Goal: Task Accomplishment & Management: Use online tool/utility

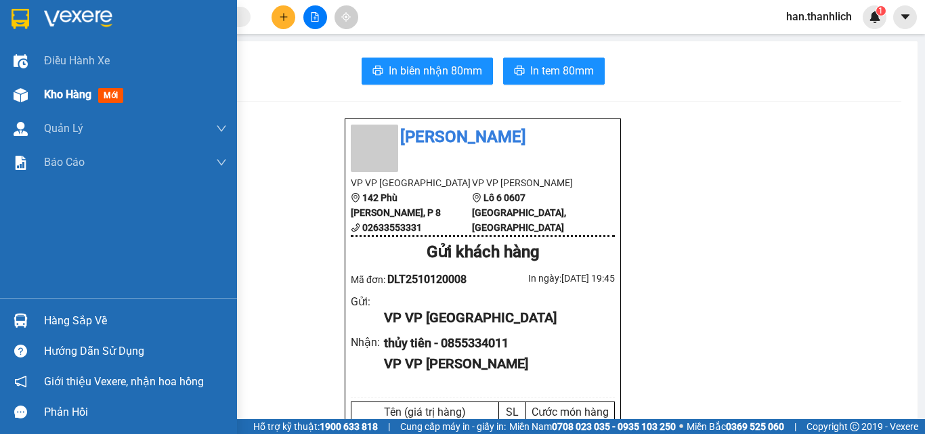
click at [32, 96] on div at bounding box center [21, 95] width 24 height 24
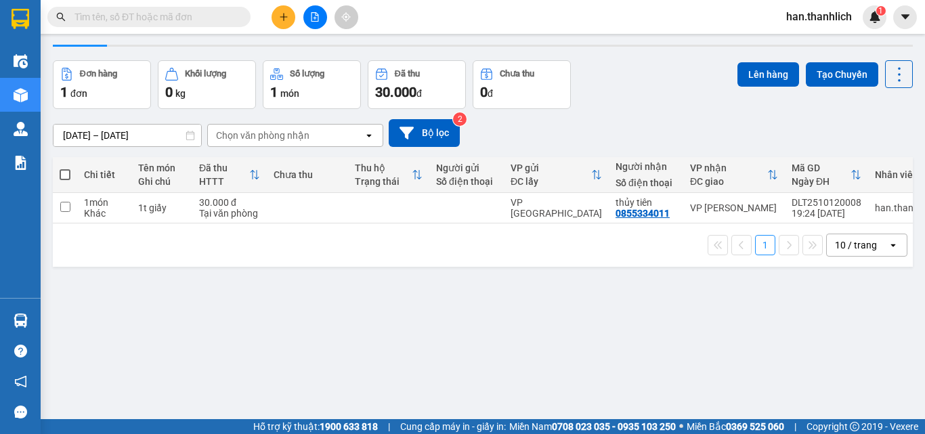
scroll to position [62, 0]
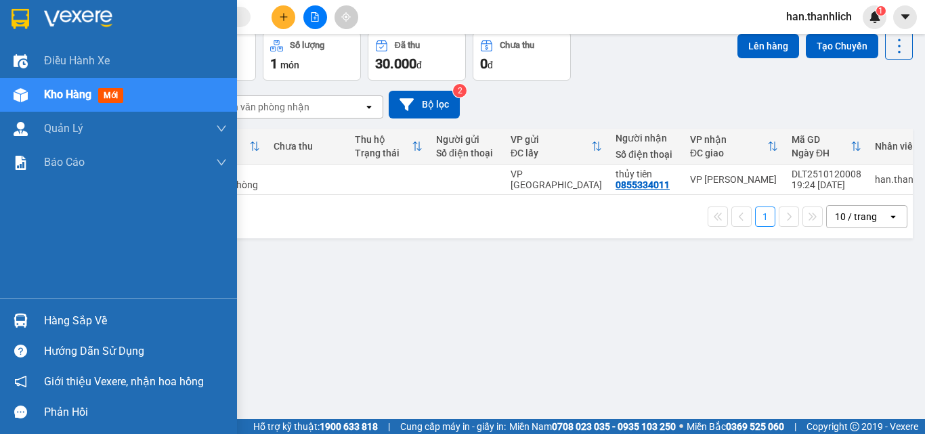
click at [49, 324] on div "Hàng sắp về" at bounding box center [135, 321] width 183 height 20
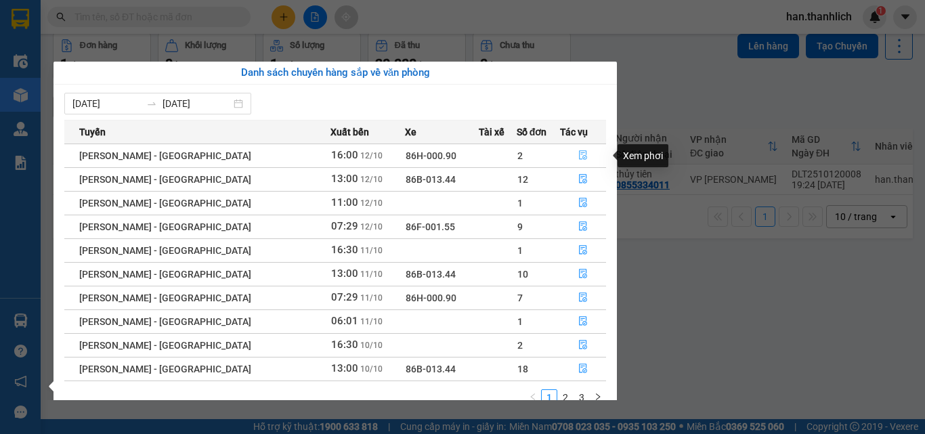
click at [598, 156] on button "button" at bounding box center [583, 156] width 45 height 22
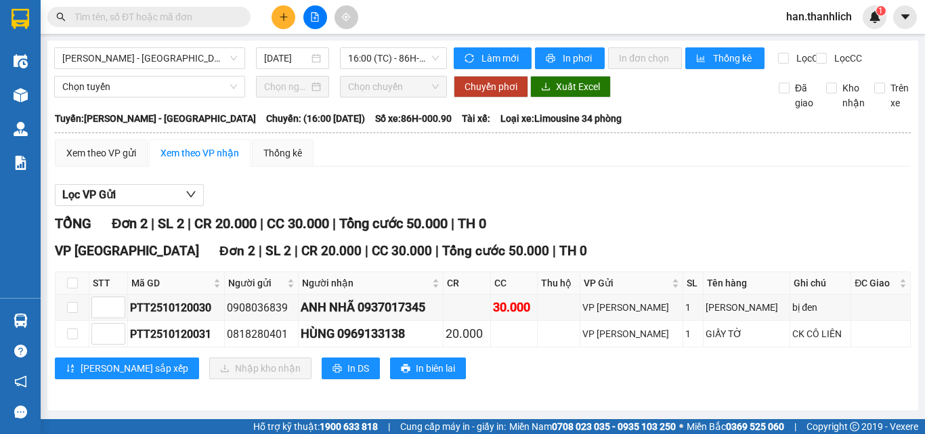
scroll to position [9, 0]
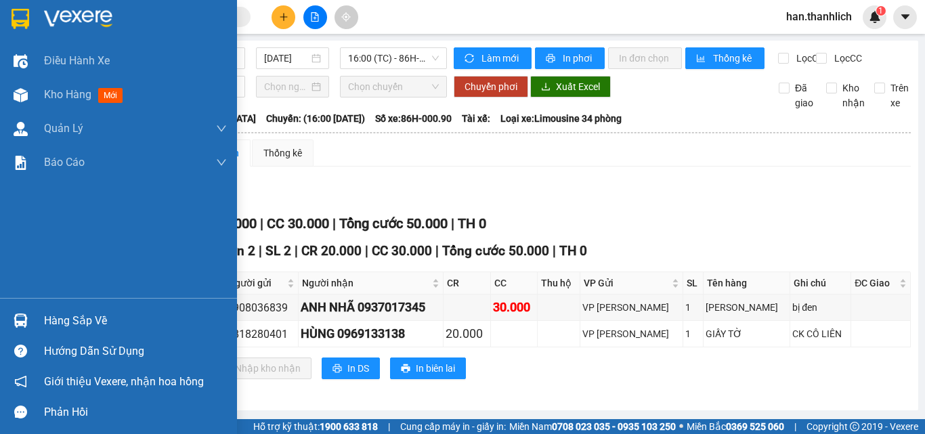
click at [28, 326] on div at bounding box center [21, 321] width 24 height 24
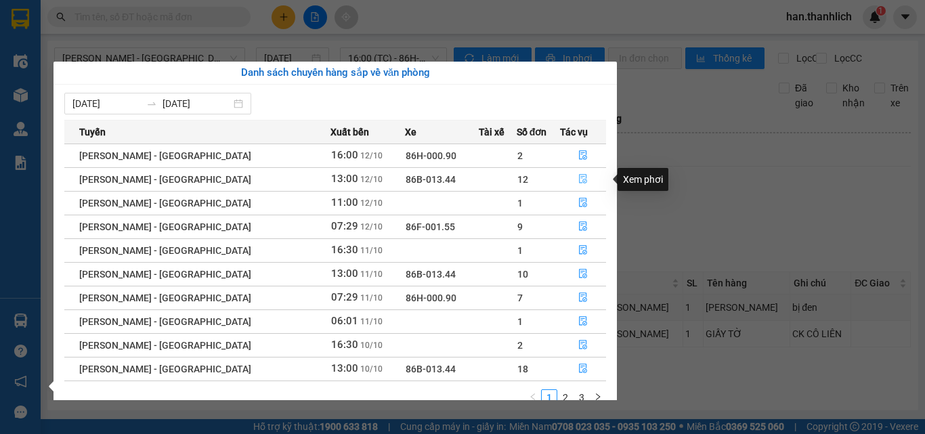
click at [580, 178] on icon "file-done" at bounding box center [582, 178] width 9 height 9
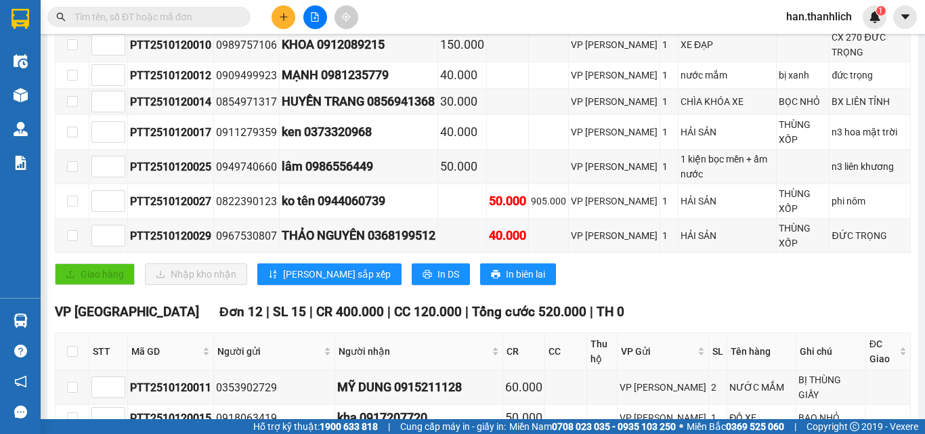
scroll to position [213, 0]
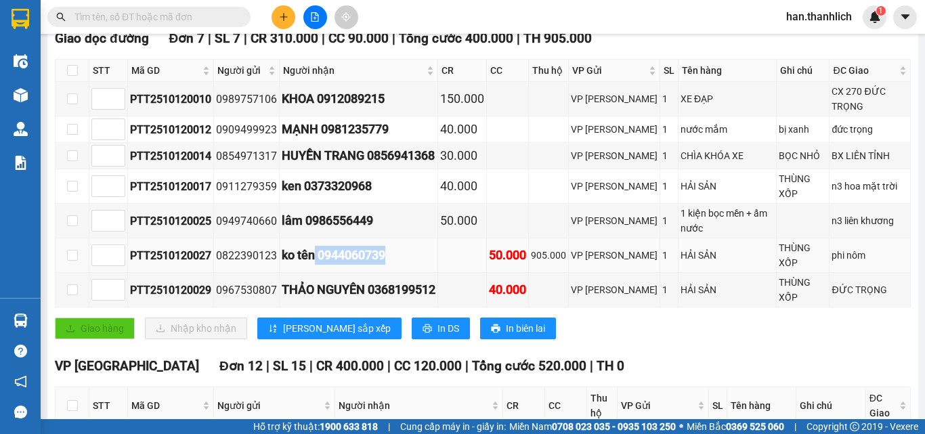
drag, startPoint x: 393, startPoint y: 267, endPoint x: 313, endPoint y: 267, distance: 79.9
click at [313, 265] on div "ko tên 0944060739" at bounding box center [359, 255] width 154 height 19
click at [363, 260] on div "ko tên 0944060739" at bounding box center [359, 255] width 154 height 19
drag, startPoint x: 391, startPoint y: 271, endPoint x: 320, endPoint y: 269, distance: 71.8
click at [320, 265] on div "ko tên 0944060739" at bounding box center [359, 255] width 154 height 19
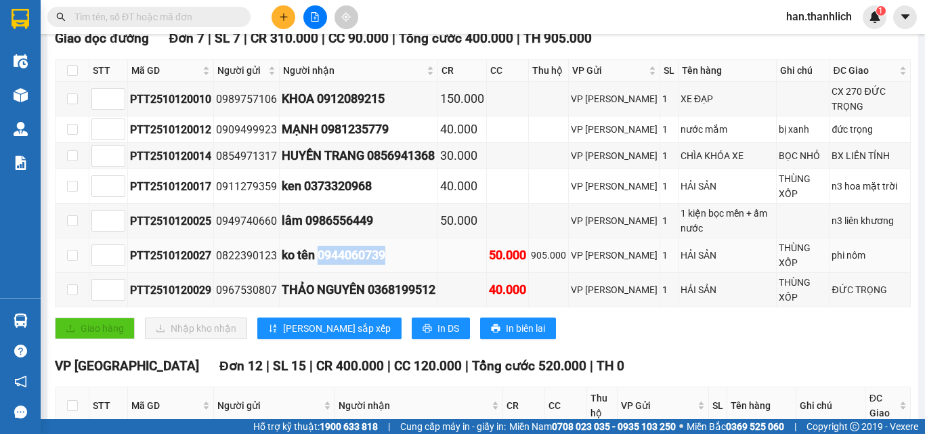
copy div "0944060739"
drag, startPoint x: 145, startPoint y: 18, endPoint x: 211, endPoint y: 9, distance: 66.9
click at [146, 18] on input "text" at bounding box center [154, 16] width 160 height 15
paste input "0944060739"
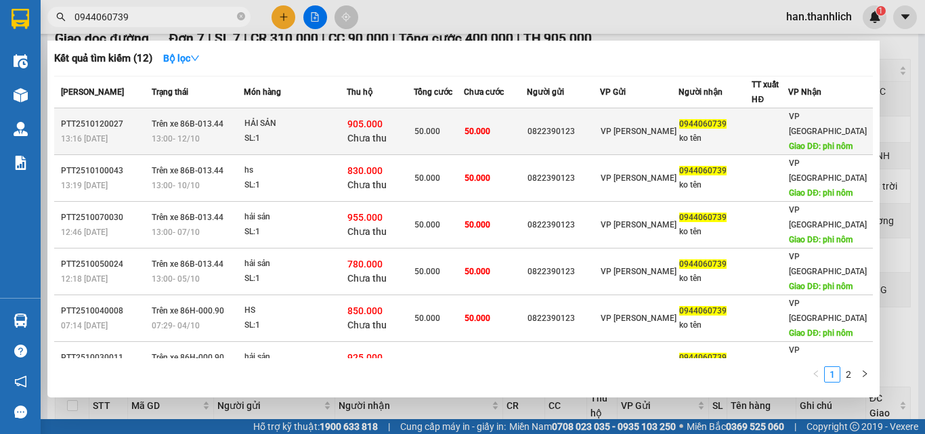
type input "0944060739"
click at [599, 125] on div "0822390123" at bounding box center [563, 132] width 72 height 14
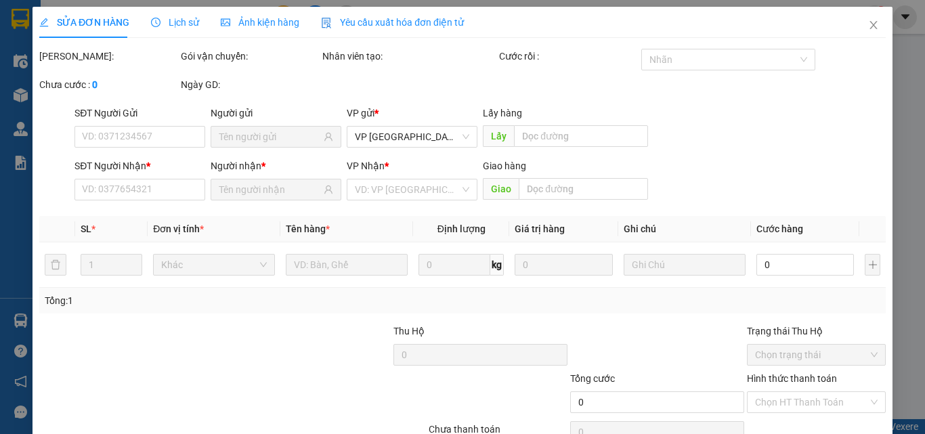
type input "0822390123"
type input "0944060739"
type input "ko tên"
type input "phi nôm"
type input "905.000"
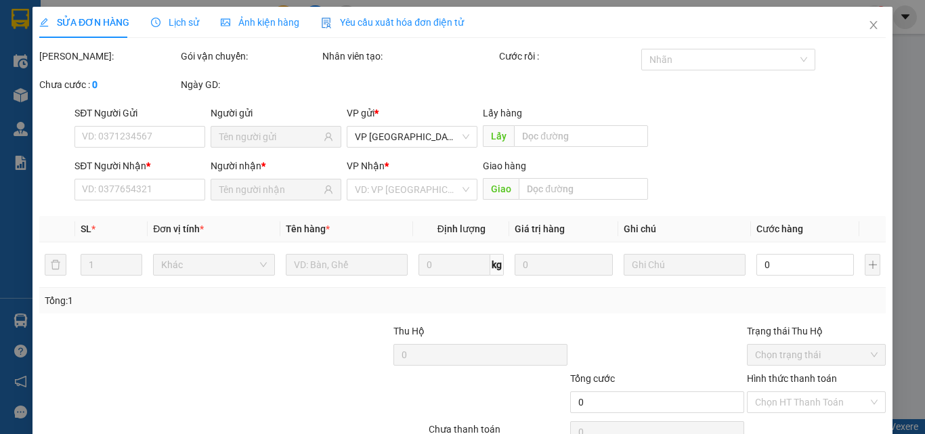
type input "50.000"
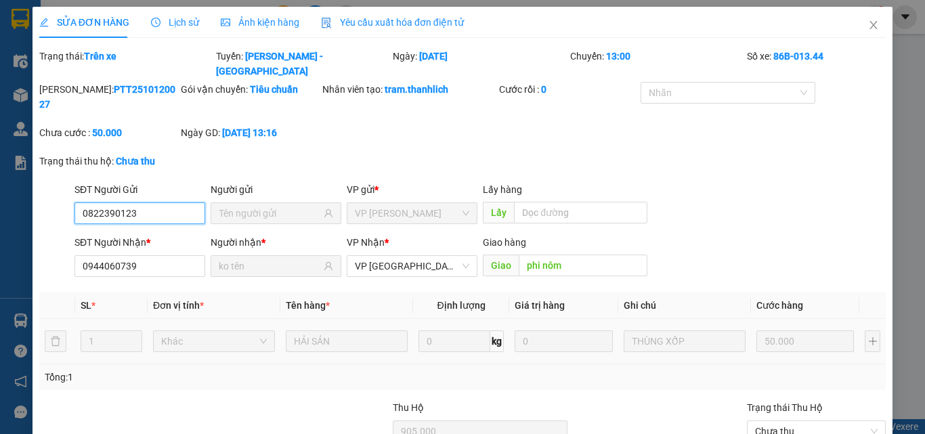
scroll to position [116, 0]
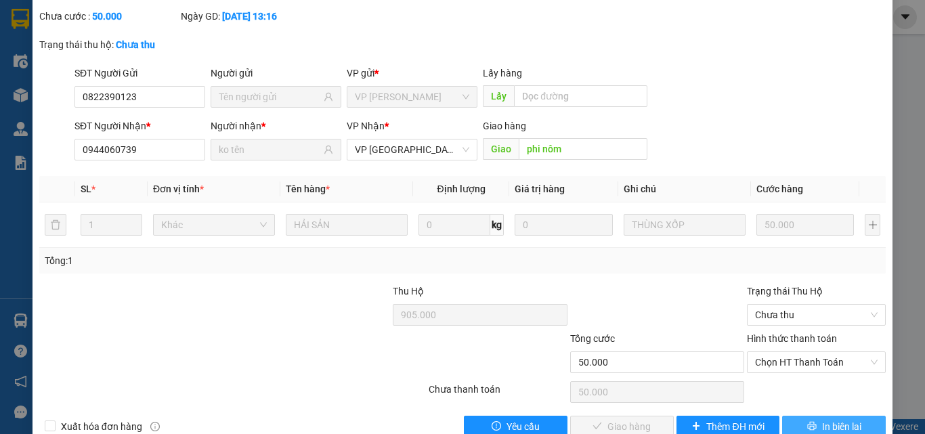
click at [831, 419] on span "In biên lai" at bounding box center [841, 426] width 39 height 15
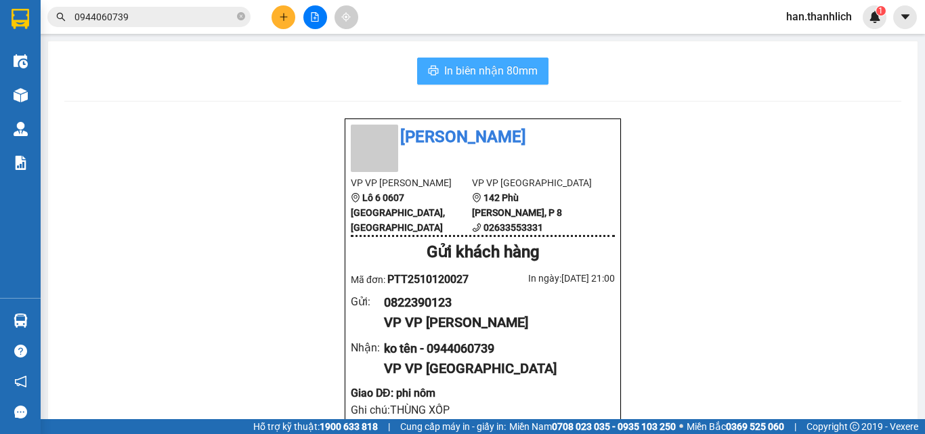
click at [491, 59] on button "In biên nhận 80mm" at bounding box center [482, 71] width 131 height 27
